Goal: Task Accomplishment & Management: Use online tool/utility

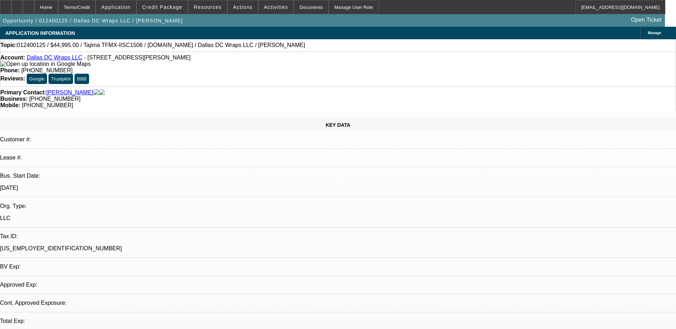
select select "0"
select select "2"
select select "0.1"
select select "1"
select select "2"
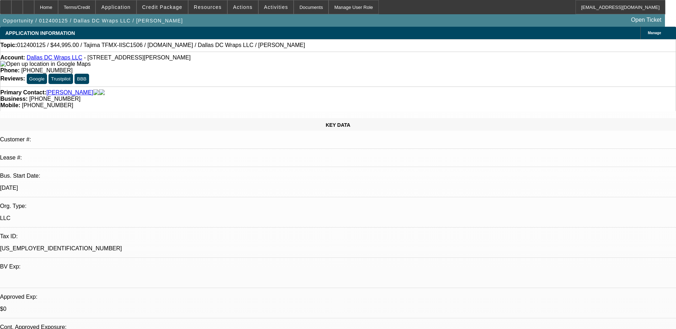
select select "4"
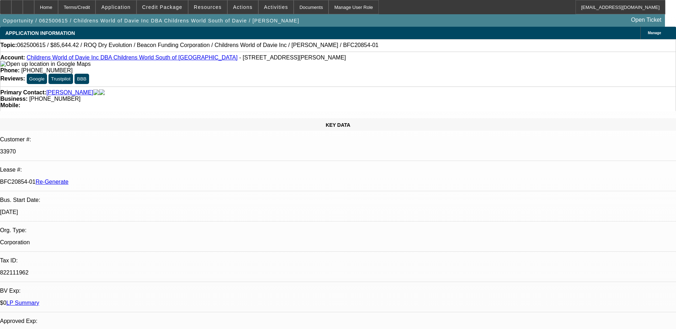
select select "0"
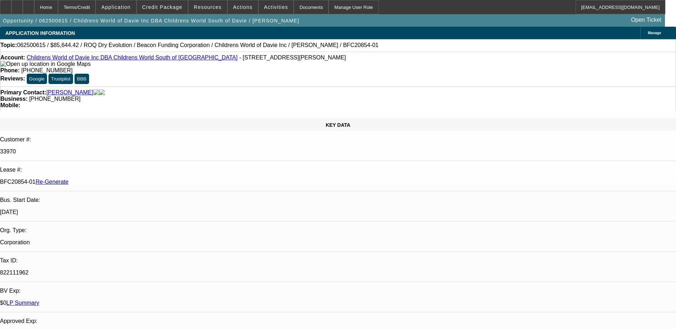
select select "0"
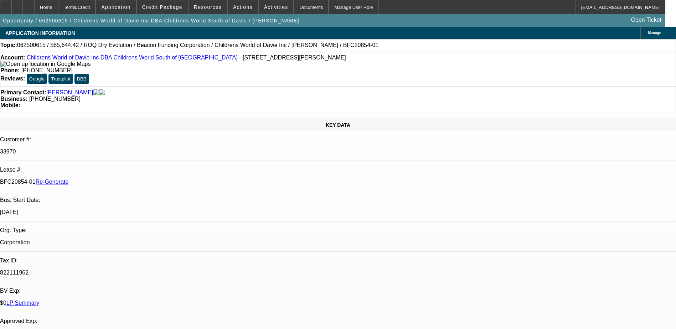
select select "1"
select select "3"
select select "6"
select select "1"
select select "3"
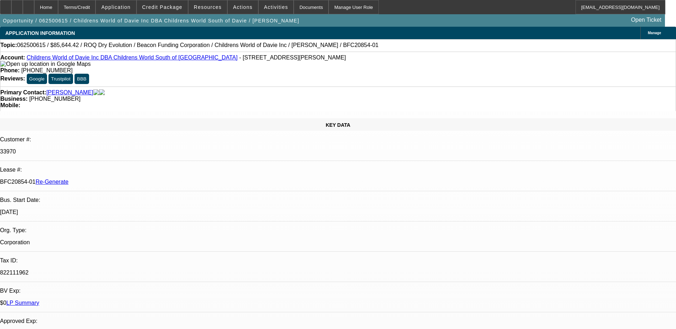
select select "6"
select select "1"
select select "3"
select select "6"
select select "1"
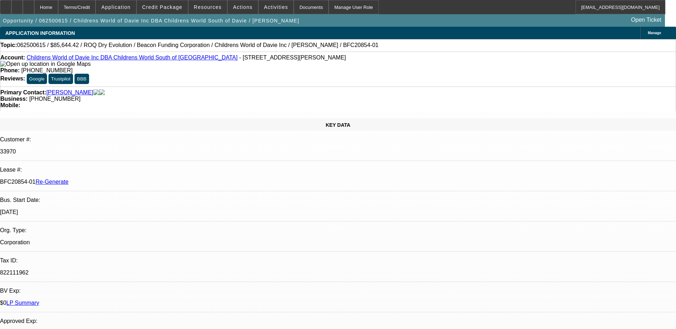
select select "3"
select select "6"
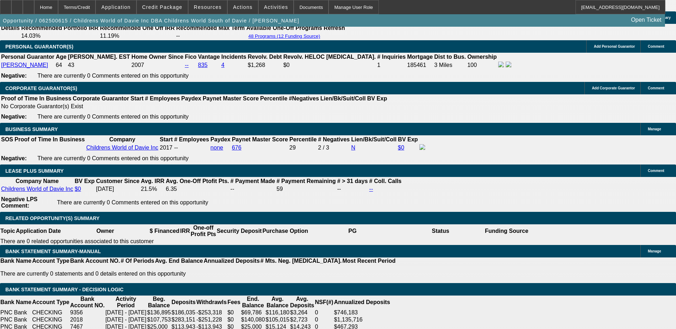
scroll to position [1140, 0]
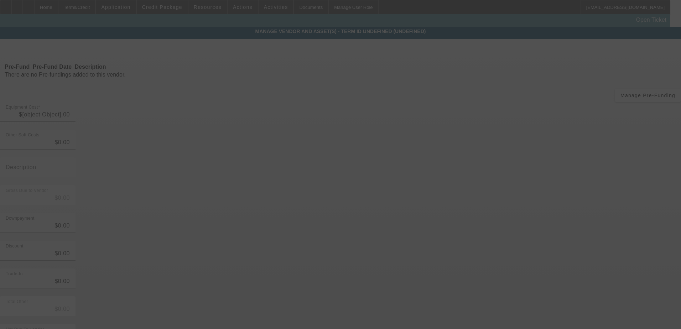
type input "$90,287.30"
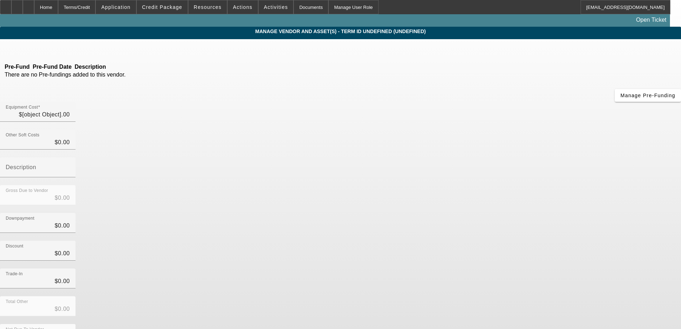
type input "$90,287.30"
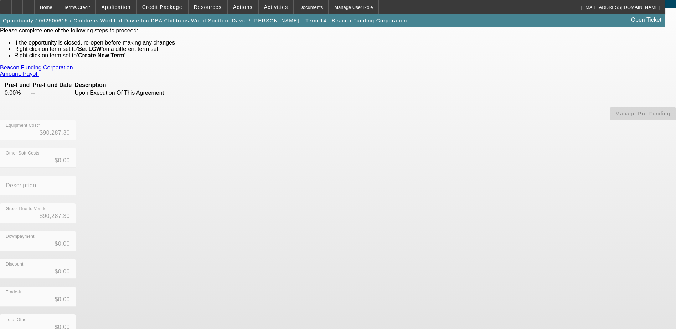
scroll to position [73, 0]
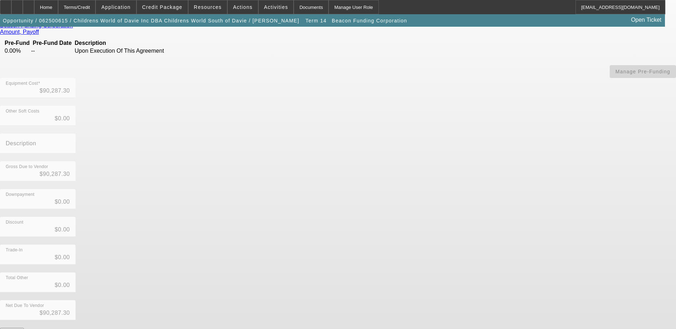
drag, startPoint x: 329, startPoint y: 295, endPoint x: 355, endPoint y: 313, distance: 32.2
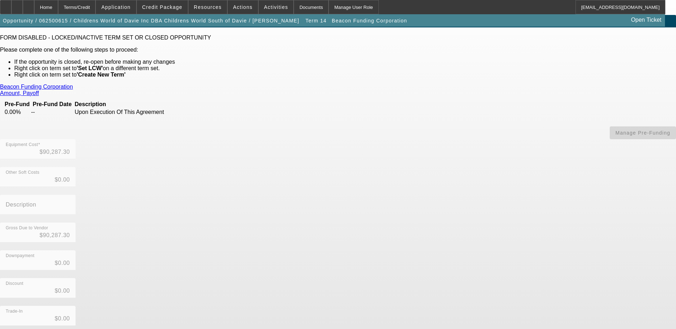
scroll to position [0, 0]
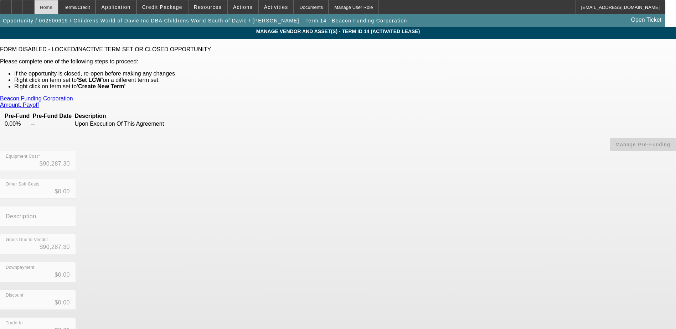
click at [58, 7] on div "Home" at bounding box center [46, 7] width 24 height 14
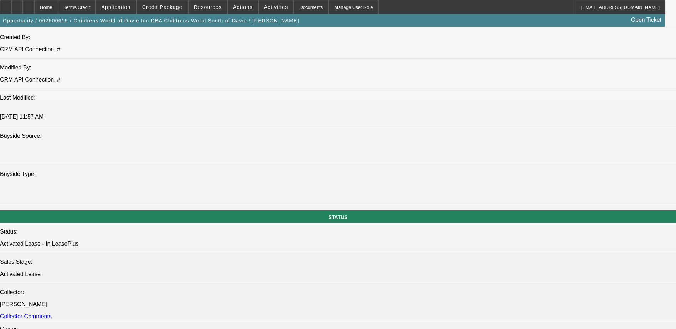
select select "0"
select select "3"
select select "0"
select select "6"
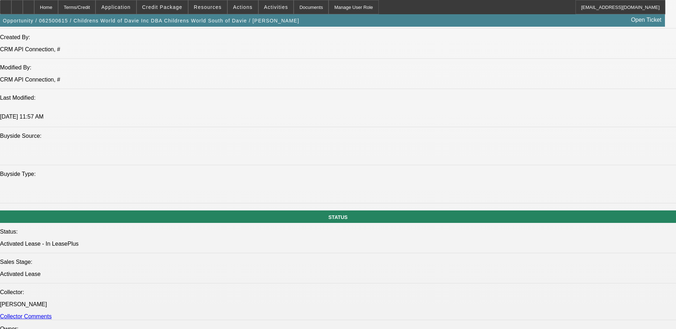
select select "0"
select select "3"
select select "0"
select select "6"
select select "0"
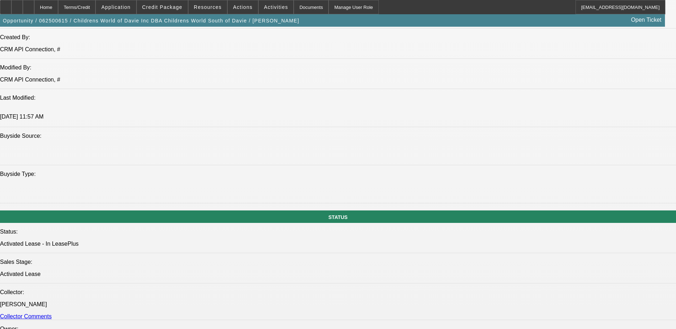
select select "3"
select select "0"
select select "6"
select select "0"
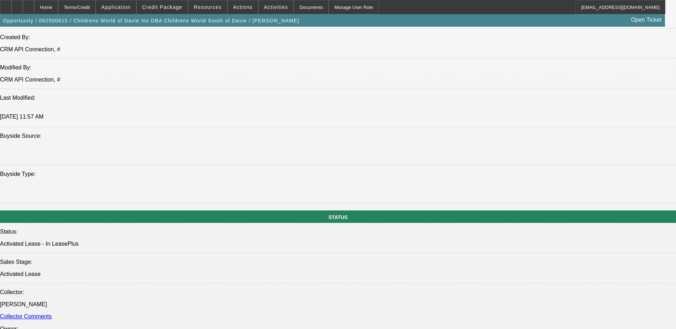
select select "3"
select select "0"
select select "6"
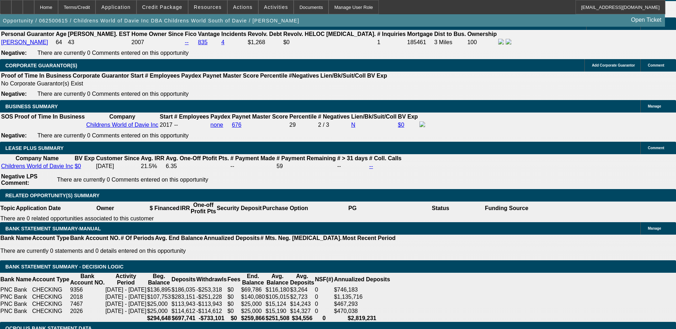
scroll to position [1115, 0]
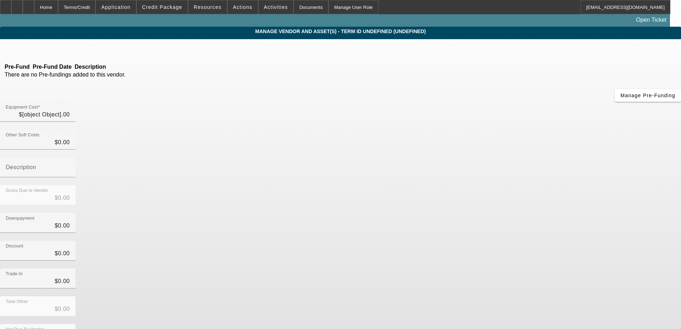
type input "$90,287.30"
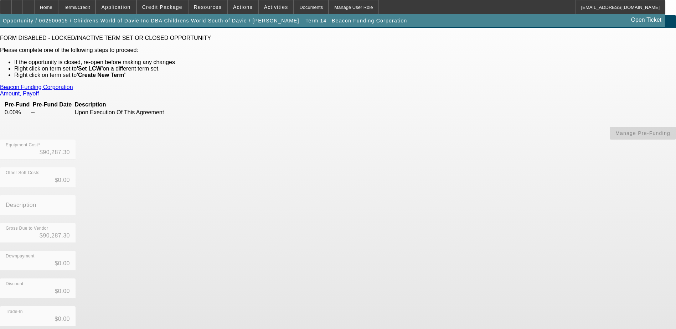
scroll to position [2, 0]
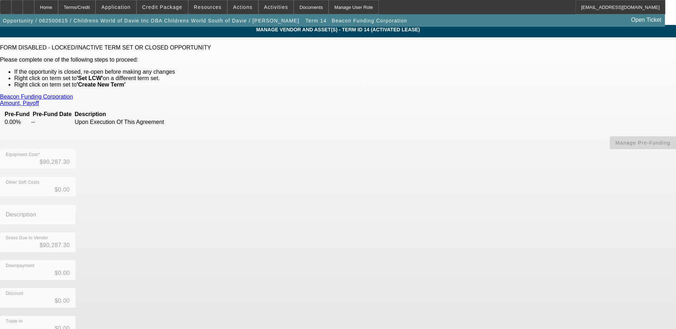
click at [39, 100] on link "Amount, Payoff" at bounding box center [19, 103] width 39 height 6
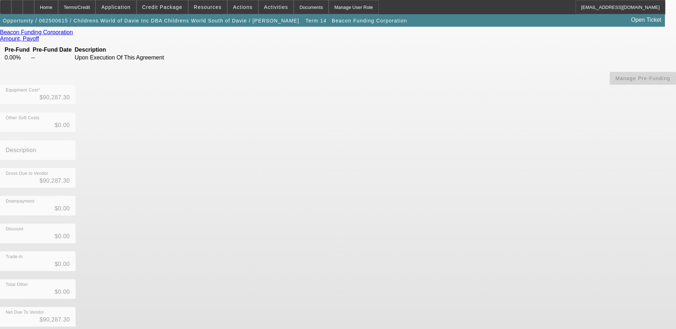
scroll to position [73, 0]
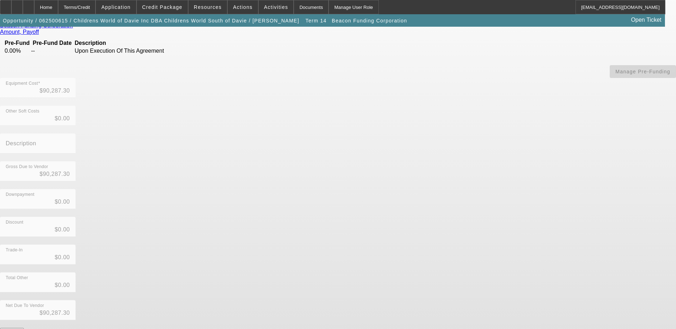
drag, startPoint x: 331, startPoint y: 299, endPoint x: 352, endPoint y: 299, distance: 21.7
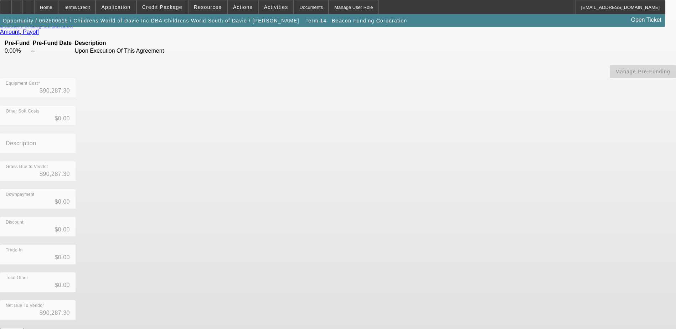
drag, startPoint x: 330, startPoint y: 295, endPoint x: 354, endPoint y: 296, distance: 24.2
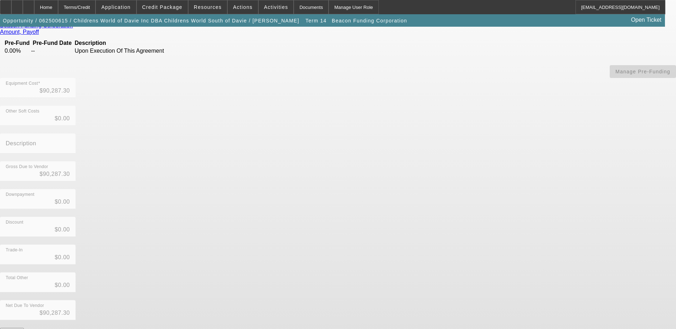
drag, startPoint x: 354, startPoint y: 296, endPoint x: 337, endPoint y: 298, distance: 17.6
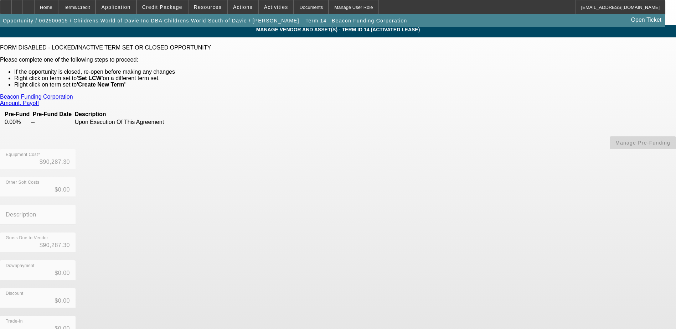
scroll to position [0, 0]
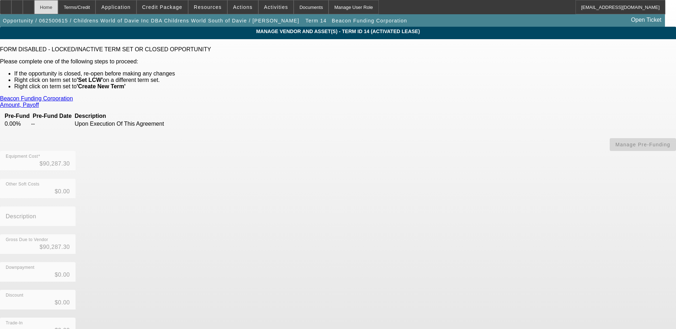
click at [58, 6] on div "Home" at bounding box center [46, 7] width 24 height 14
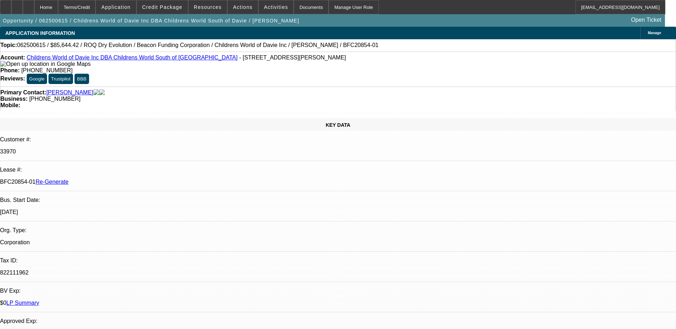
select select "0"
select select "3"
select select "0"
select select "6"
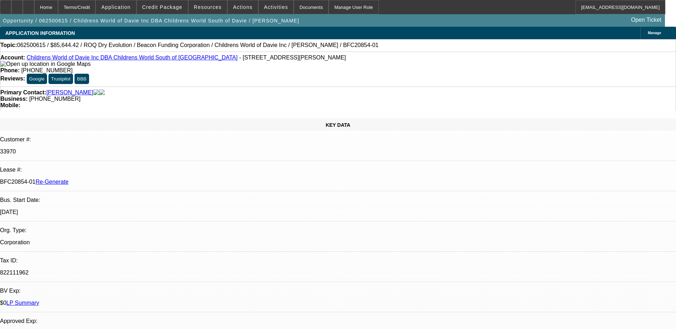
select select "0"
select select "3"
select select "0"
select select "6"
select select "0"
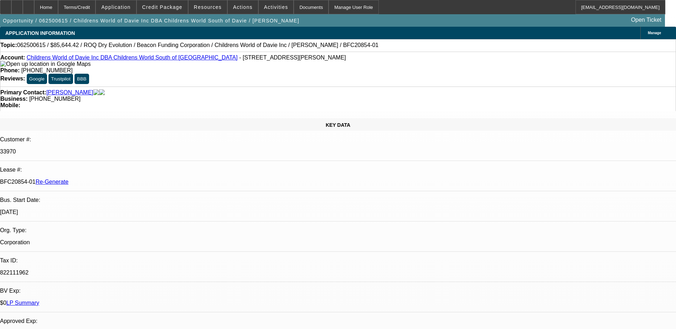
select select "3"
select select "0"
select select "6"
select select "0"
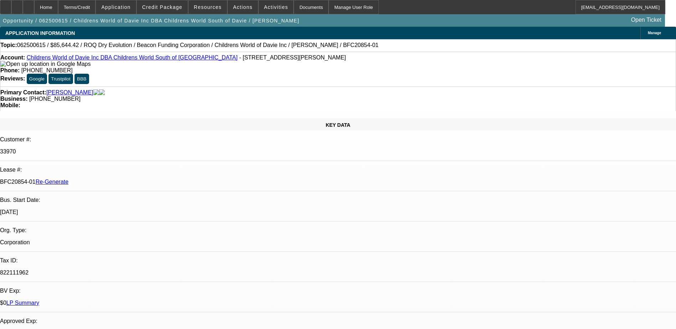
select select "3"
select select "0"
select select "6"
